Goal: Navigation & Orientation: Find specific page/section

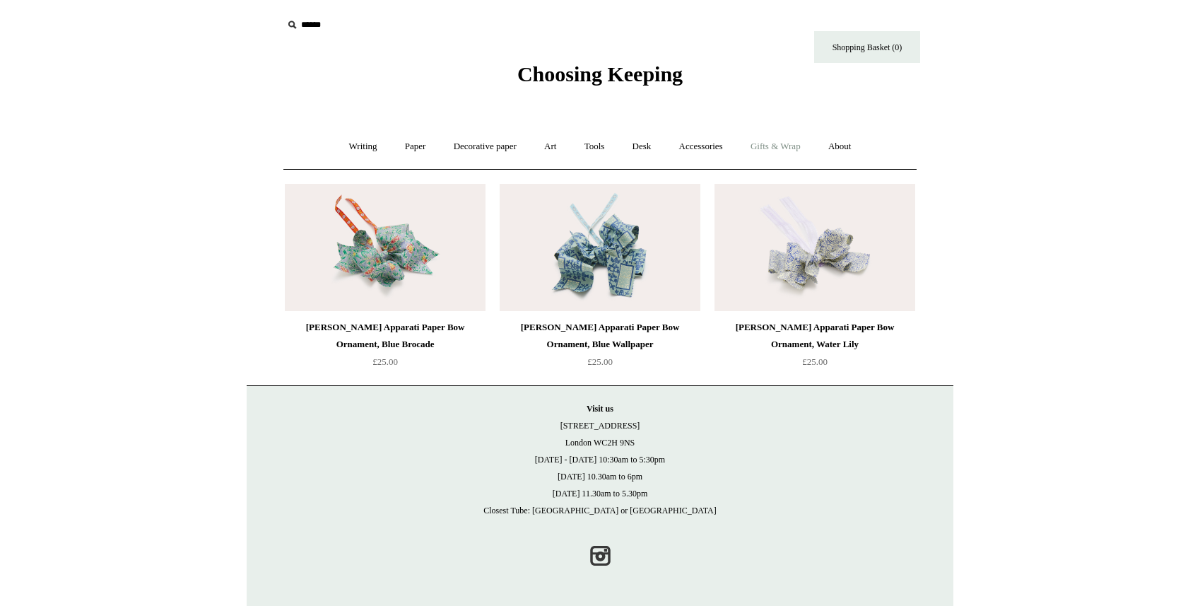
click at [790, 142] on link "Gifts & Wrap +" at bounding box center [776, 146] width 76 height 37
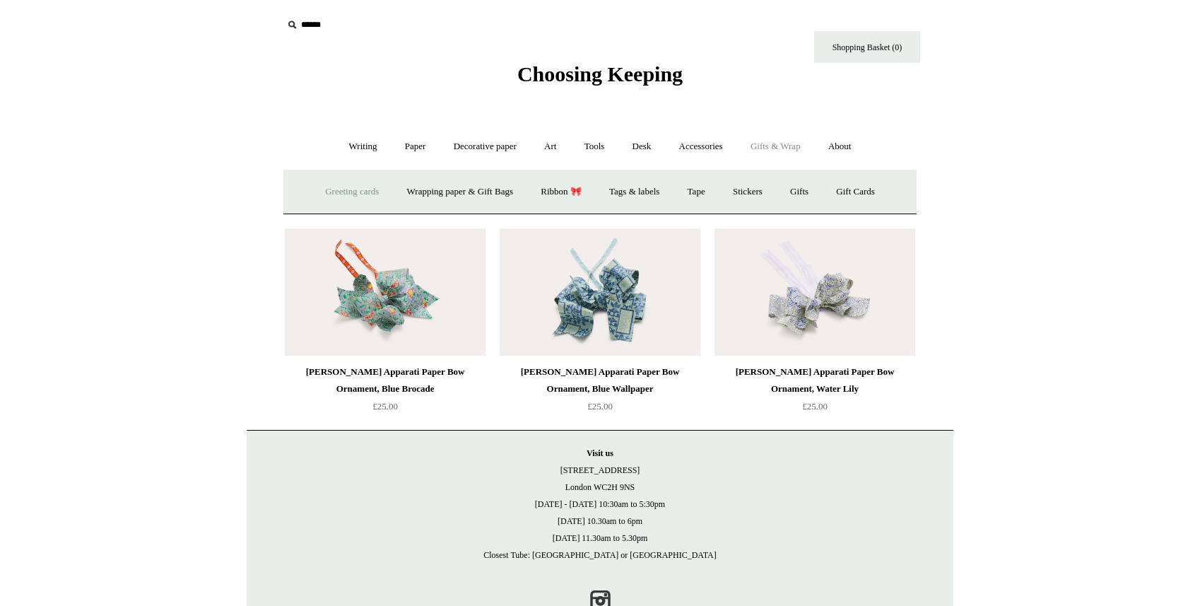
click at [368, 185] on link "Greeting cards +" at bounding box center [351, 191] width 79 height 37
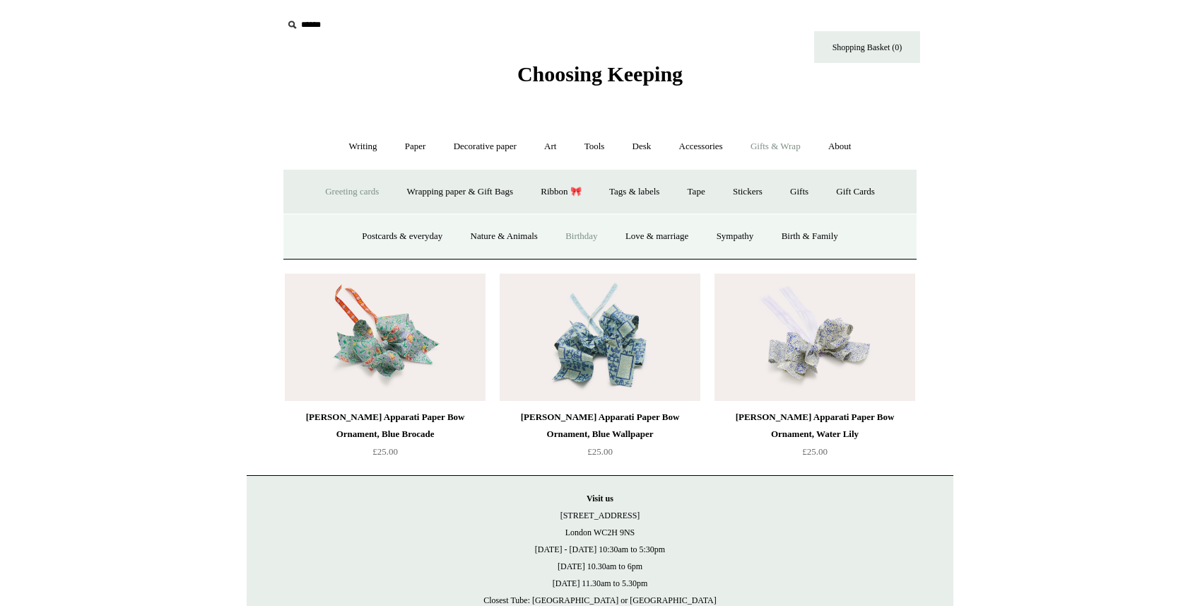
click at [590, 240] on link "Birthday" at bounding box center [582, 236] width 58 height 37
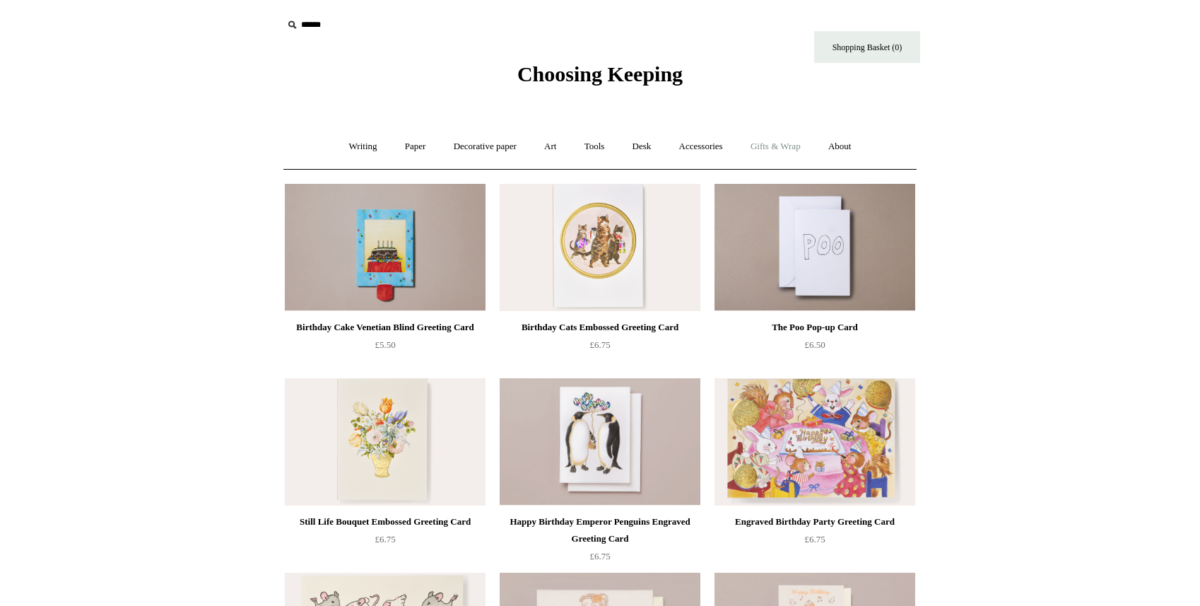
click at [780, 150] on link "Gifts & Wrap +" at bounding box center [776, 146] width 76 height 37
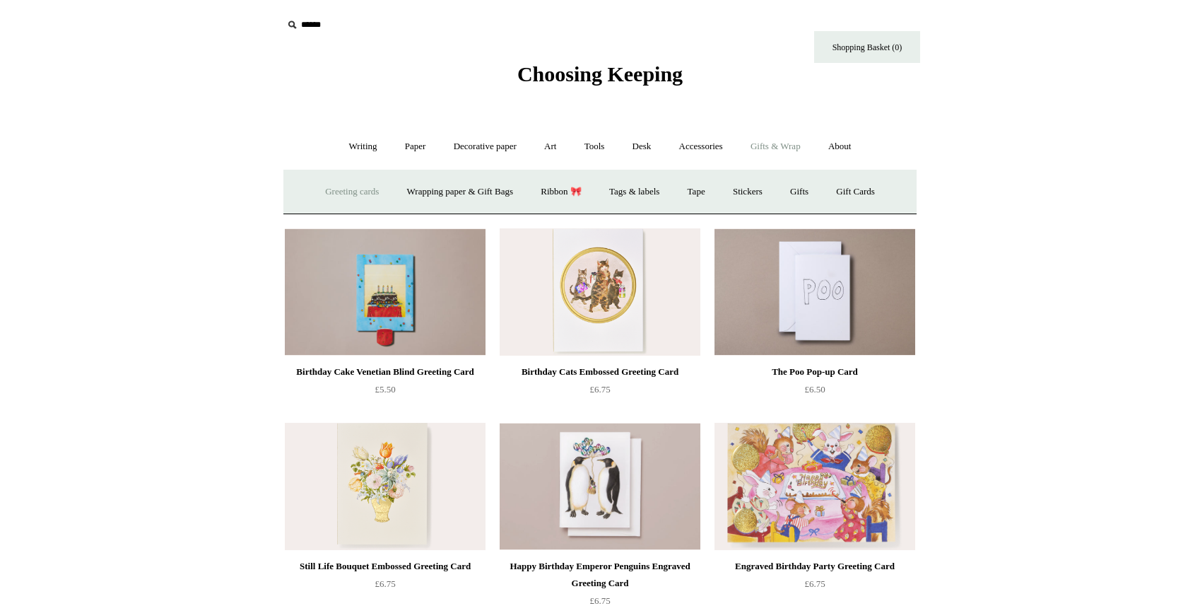
click at [362, 187] on link "Greeting cards +" at bounding box center [351, 191] width 79 height 37
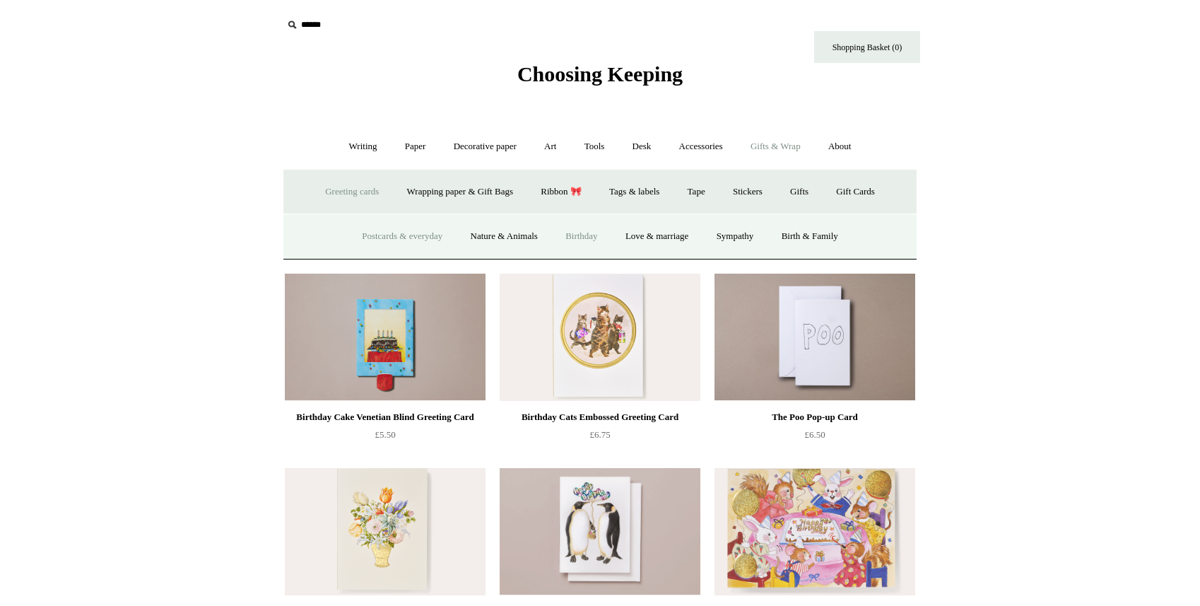
click at [401, 242] on link "Postcards & everyday" at bounding box center [402, 236] width 106 height 37
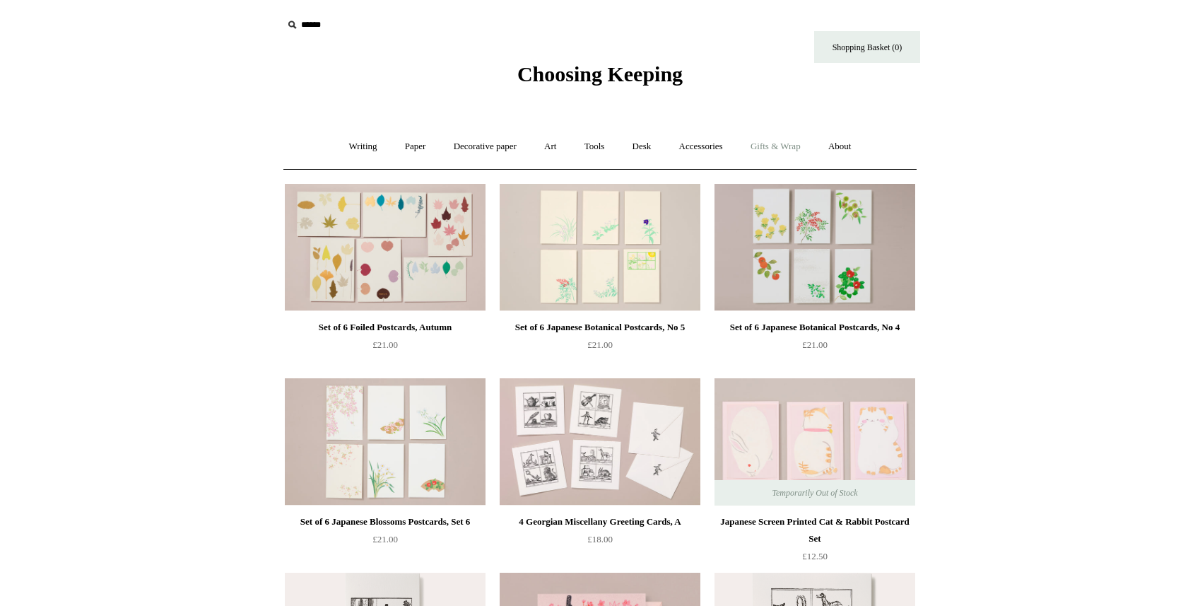
click at [786, 143] on link "Gifts & Wrap +" at bounding box center [776, 146] width 76 height 37
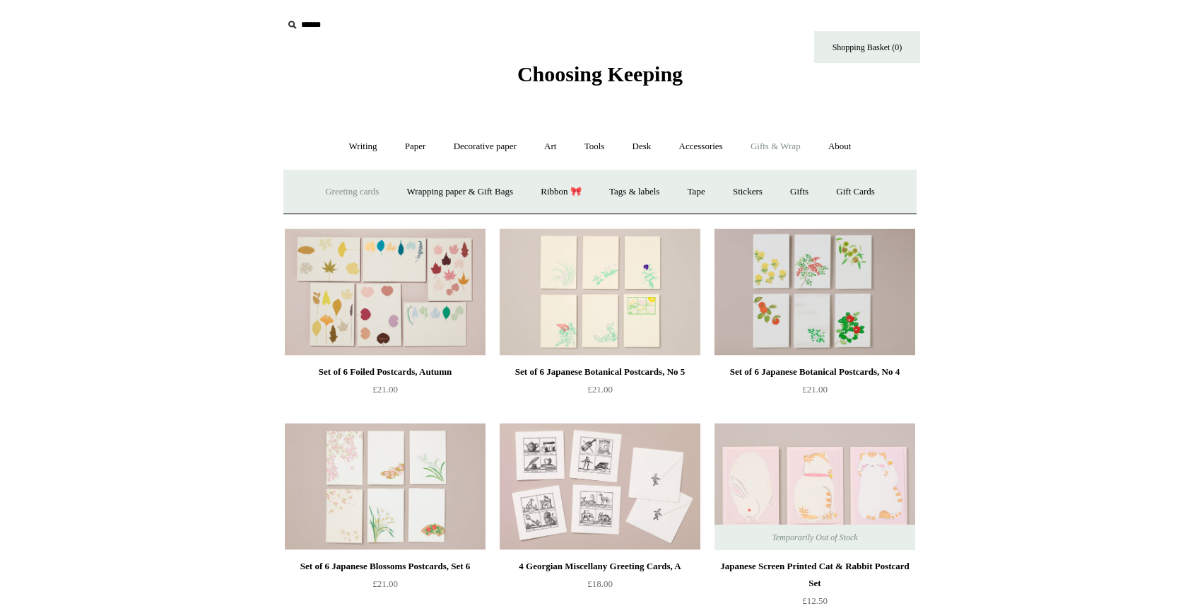
click at [346, 198] on link "Greeting cards +" at bounding box center [351, 191] width 79 height 37
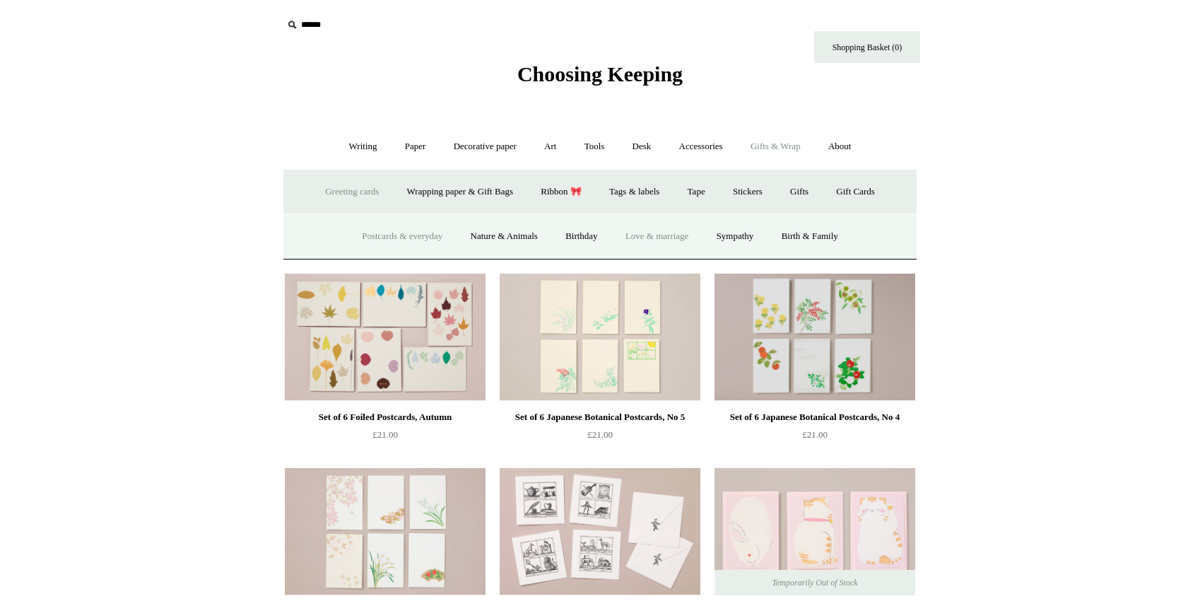
click at [655, 233] on link "Love & marriage" at bounding box center [657, 236] width 89 height 37
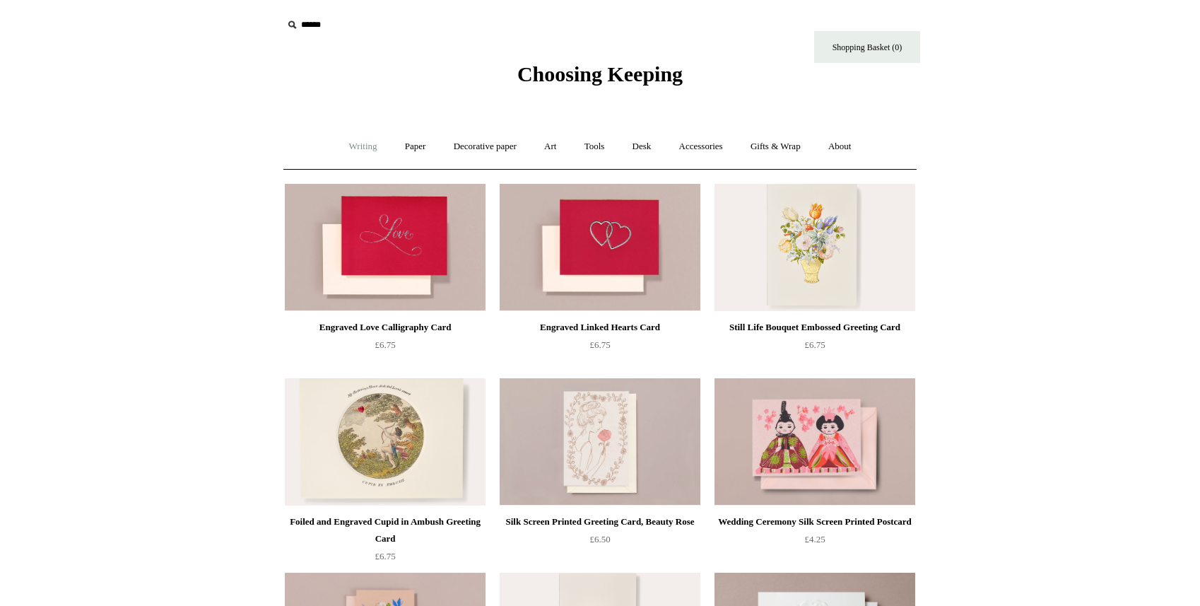
click at [357, 143] on link "Writing +" at bounding box center [364, 146] width 54 height 37
